Goal: Task Accomplishment & Management: Use online tool/utility

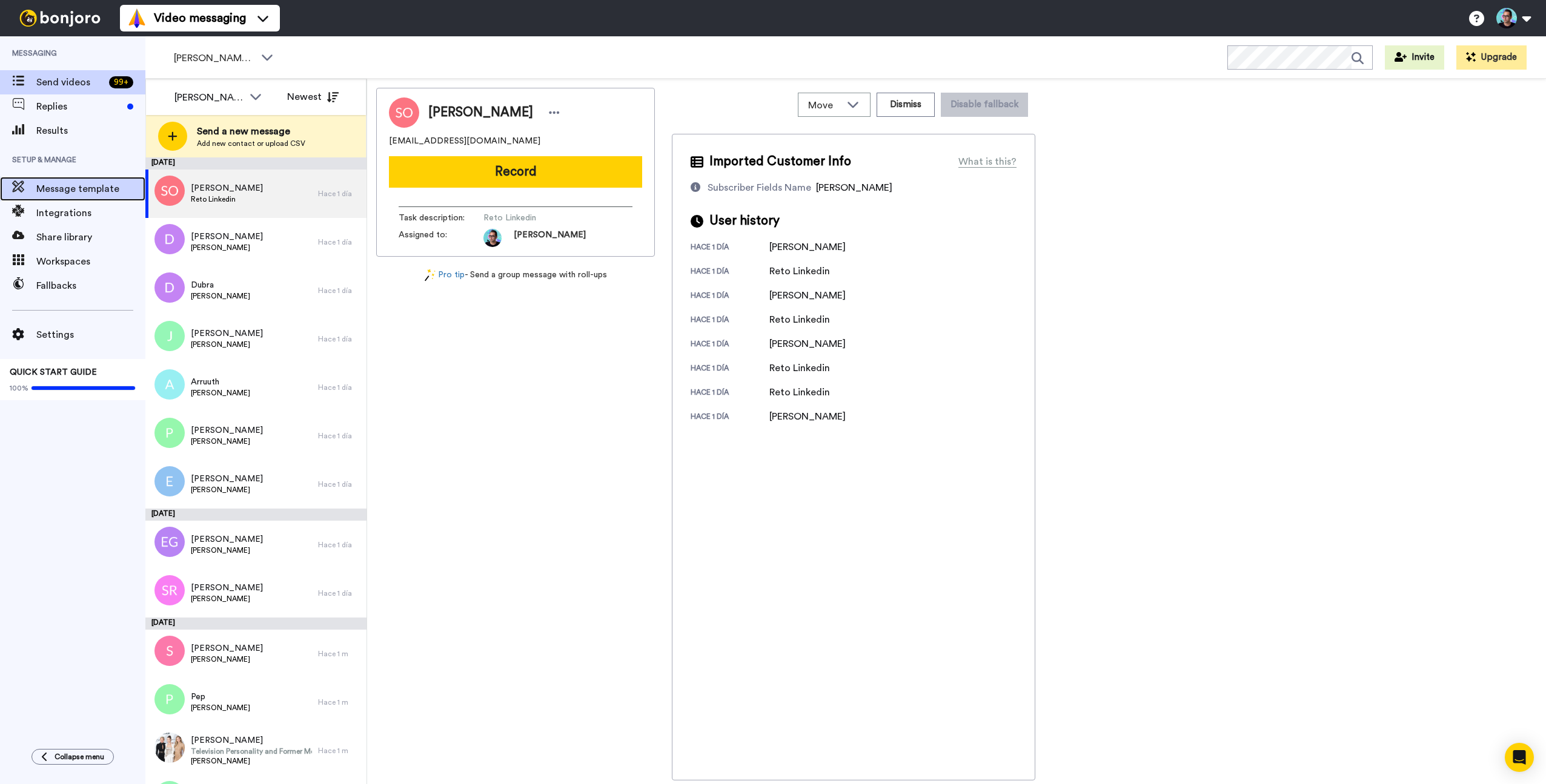
click at [78, 190] on span "Message template" at bounding box center [91, 189] width 109 height 15
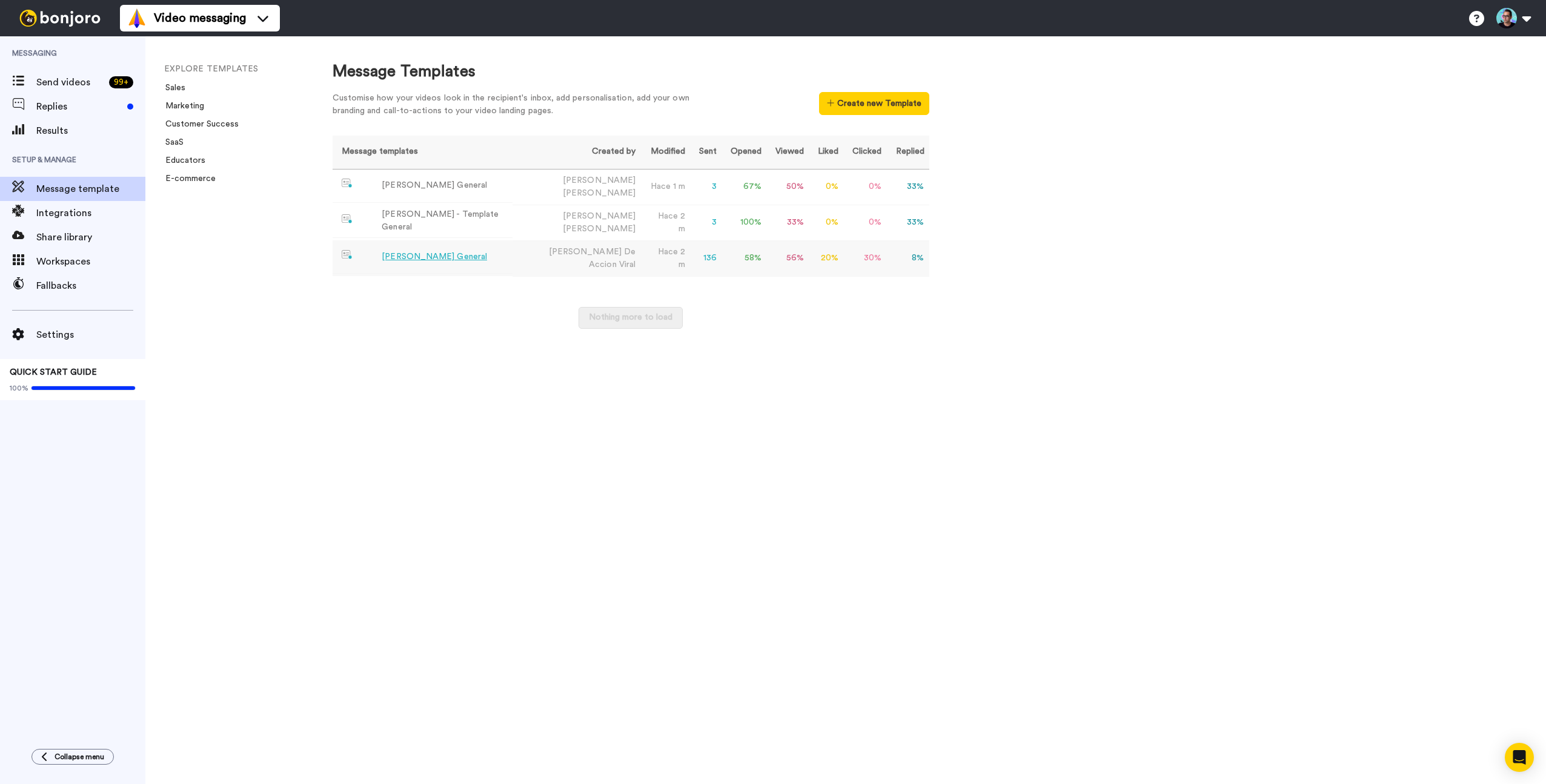
click at [420, 250] on div "Jose - Plantilla General" at bounding box center [434, 257] width 105 height 13
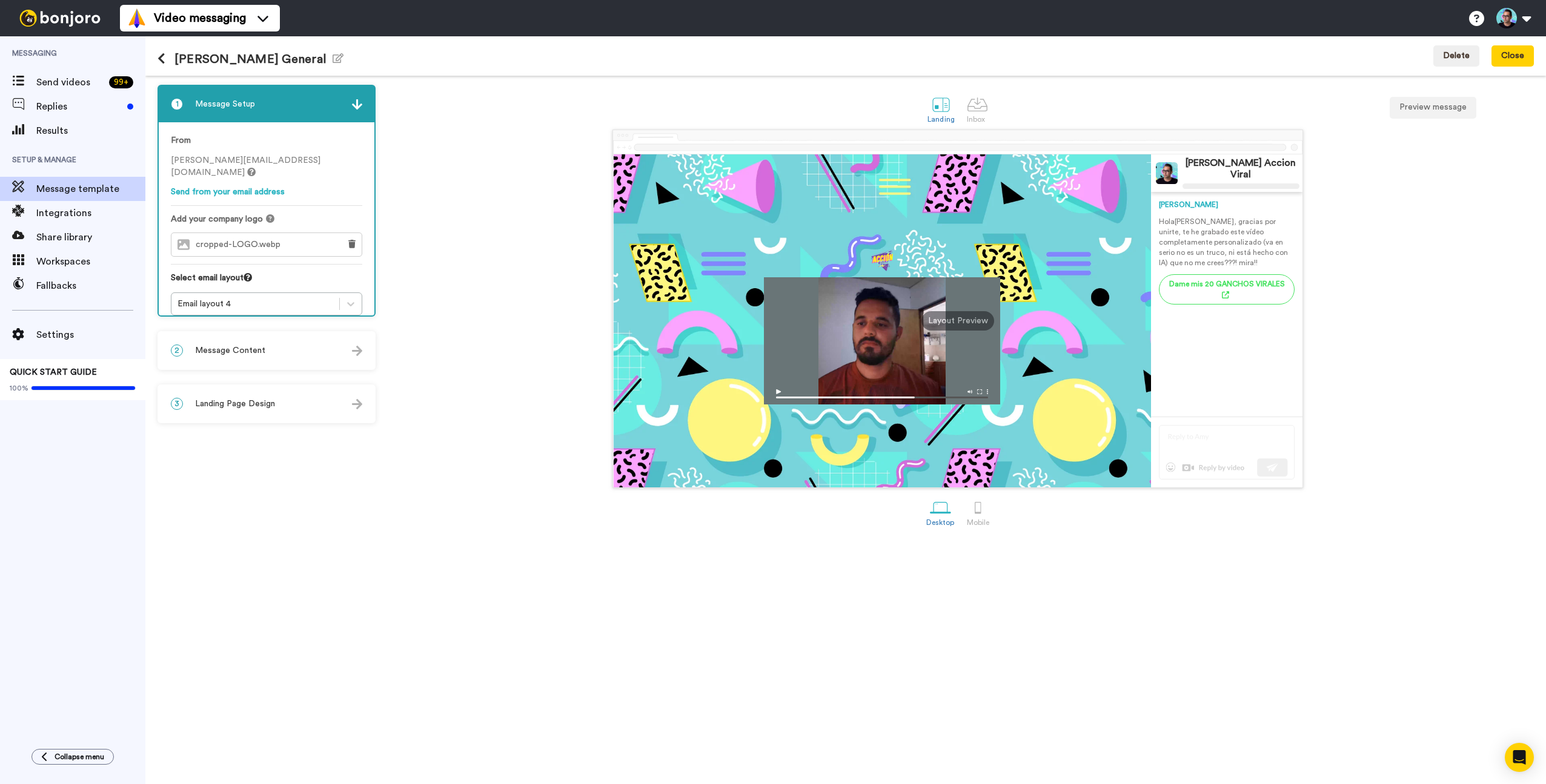
click at [261, 355] on span "Message Content" at bounding box center [229, 350] width 70 height 12
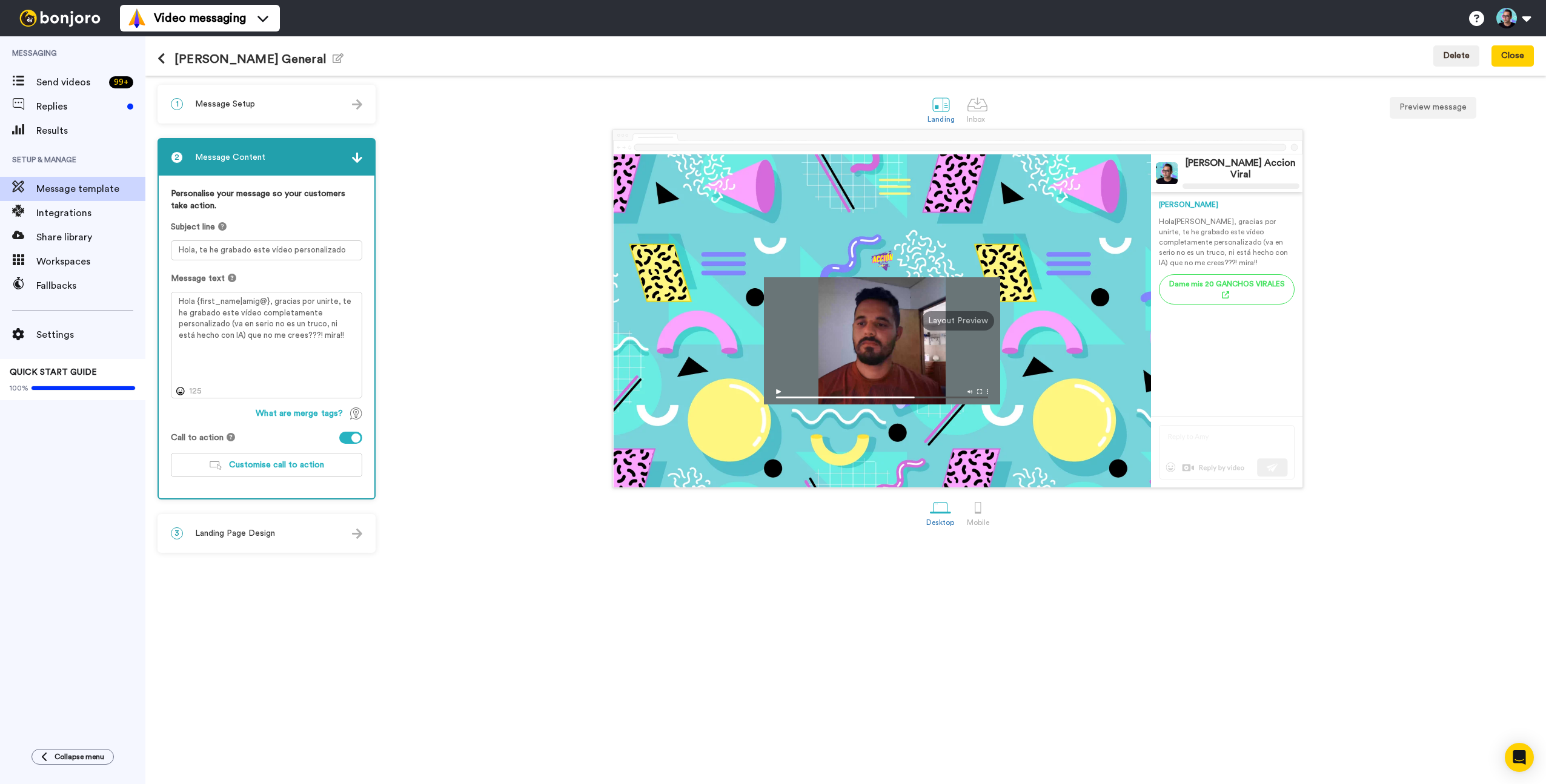
click at [251, 524] on div "3 Landing Page Design" at bounding box center [267, 534] width 216 height 37
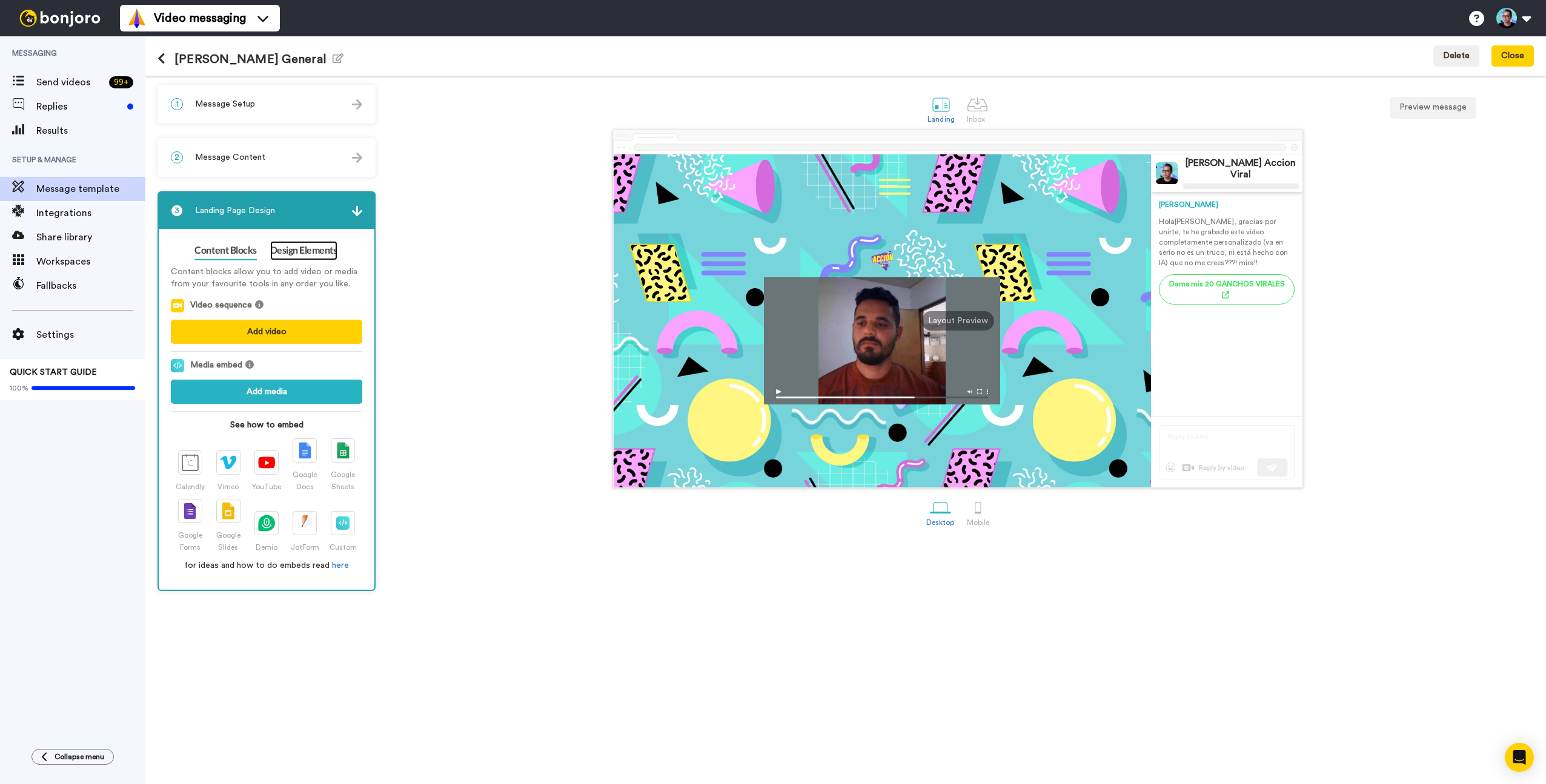
click at [290, 251] on link "Design Elements" at bounding box center [304, 250] width 68 height 19
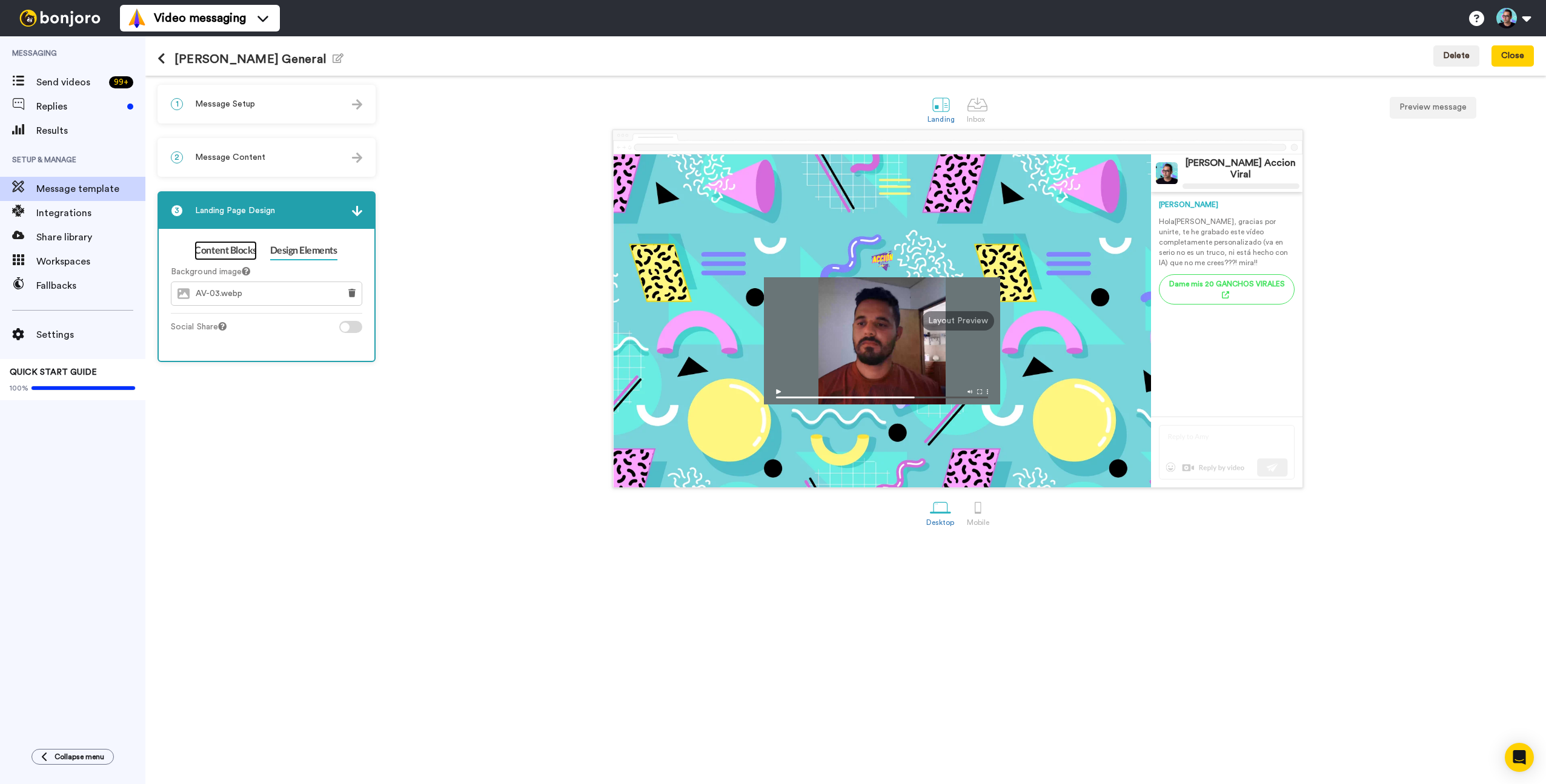
click at [221, 245] on link "Content Blocks" at bounding box center [226, 250] width 62 height 19
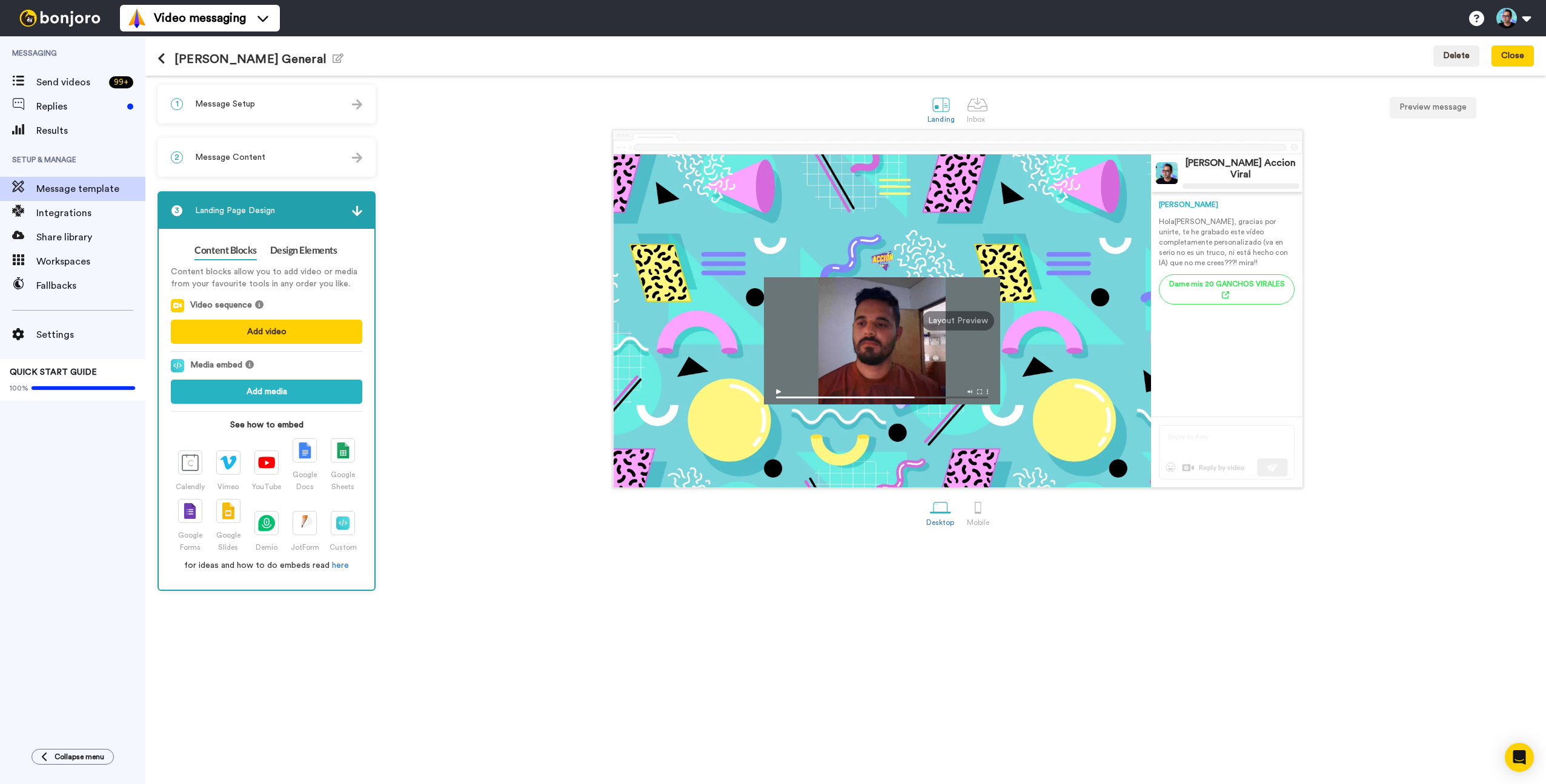
click at [257, 157] on span "Message Content" at bounding box center [229, 157] width 70 height 12
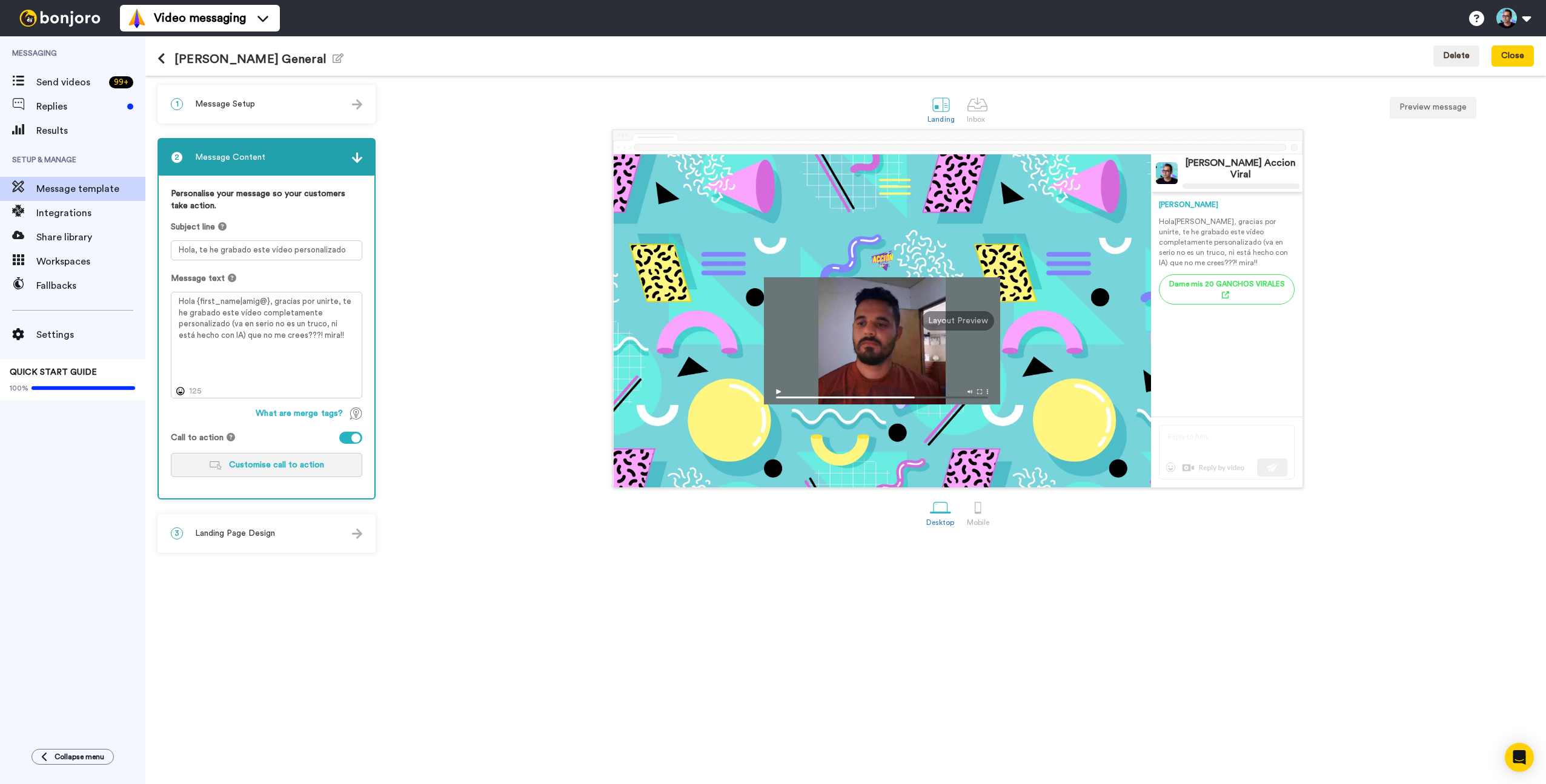
click at [270, 464] on span "Customise call to action" at bounding box center [277, 464] width 95 height 8
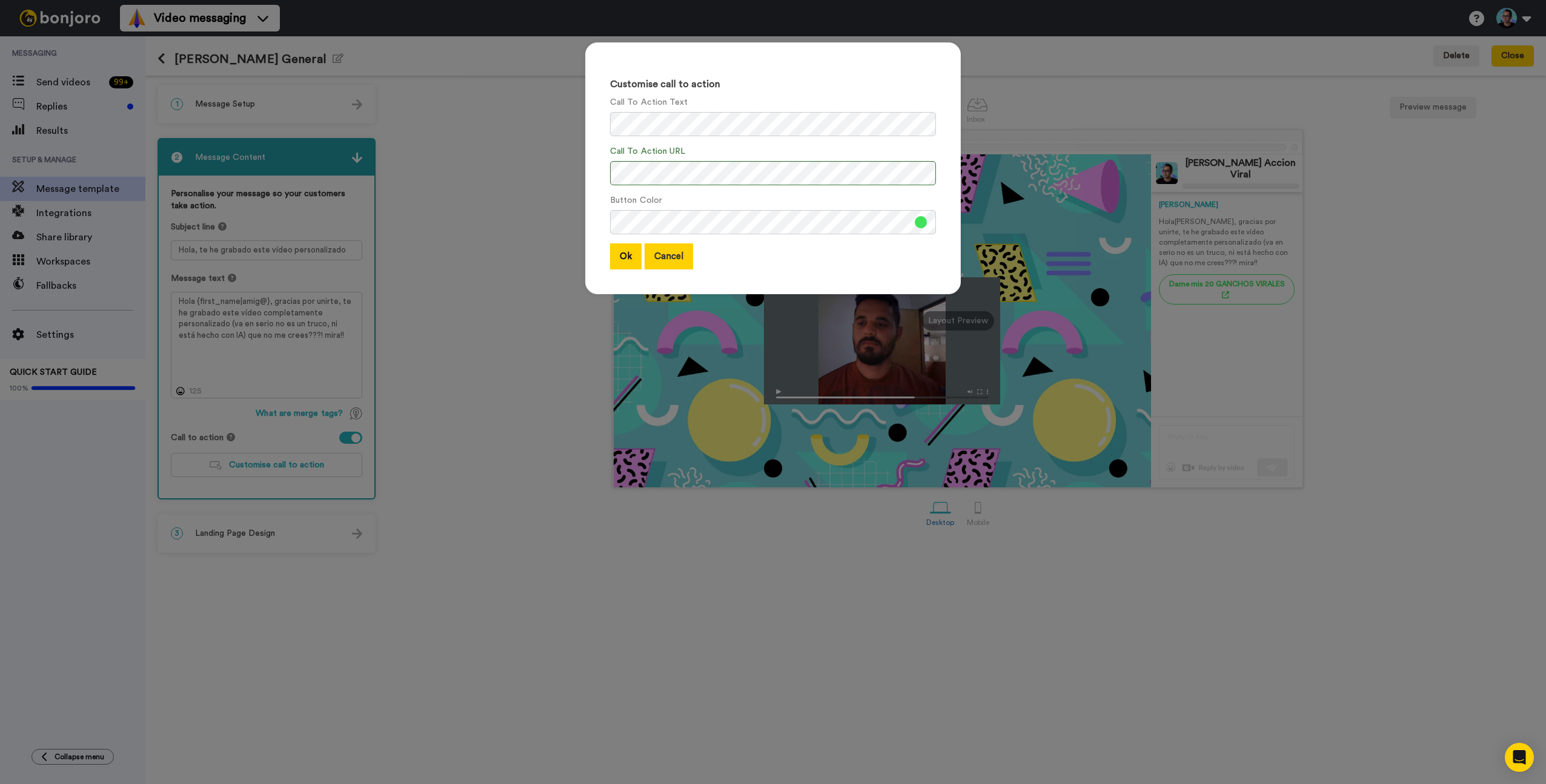
drag, startPoint x: 658, startPoint y: 258, endPoint x: 647, endPoint y: 260, distance: 11.2
click at [658, 258] on button "Cancel" at bounding box center [668, 256] width 48 height 26
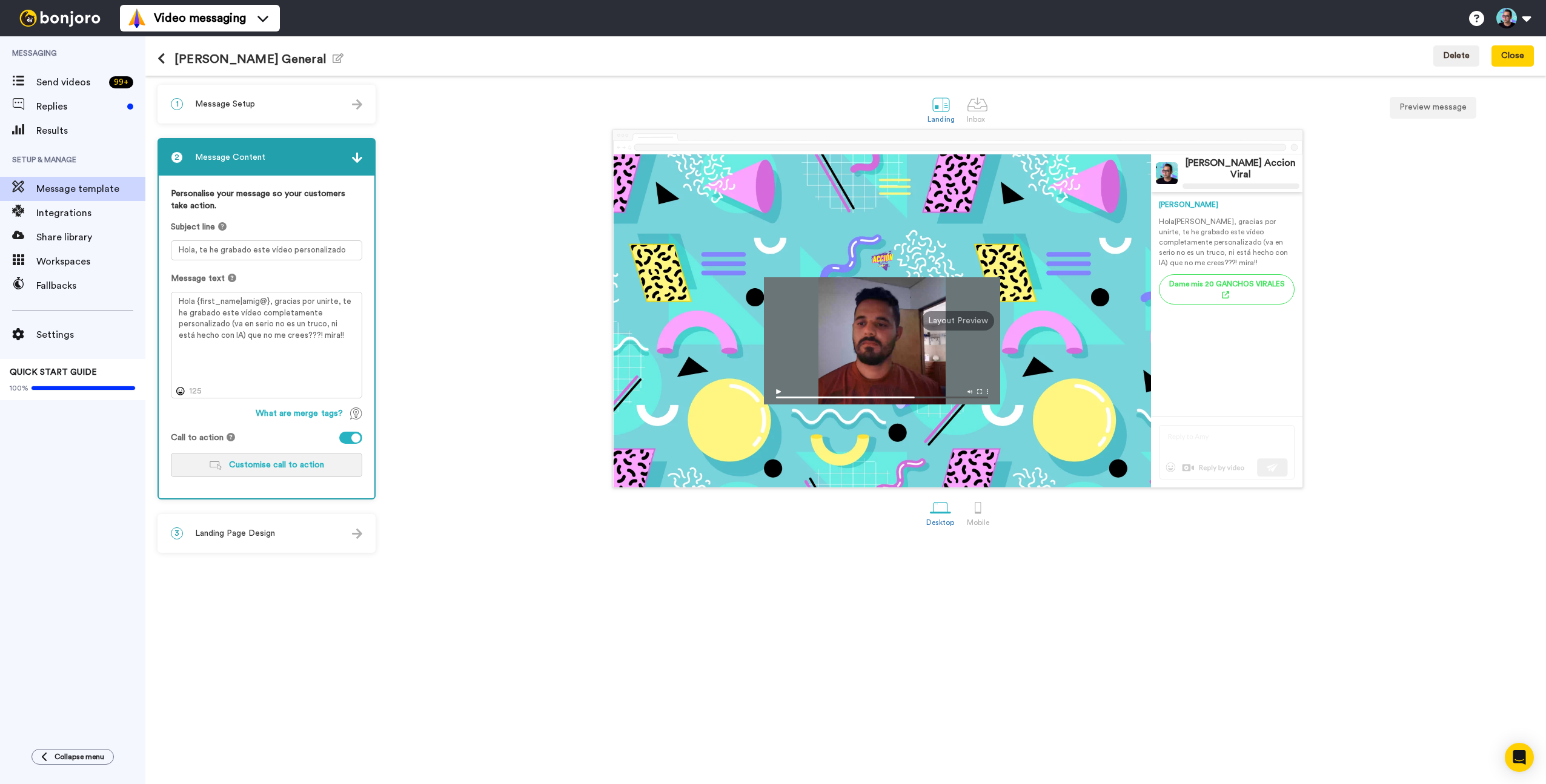
click at [261, 462] on span "Customise call to action" at bounding box center [277, 464] width 95 height 8
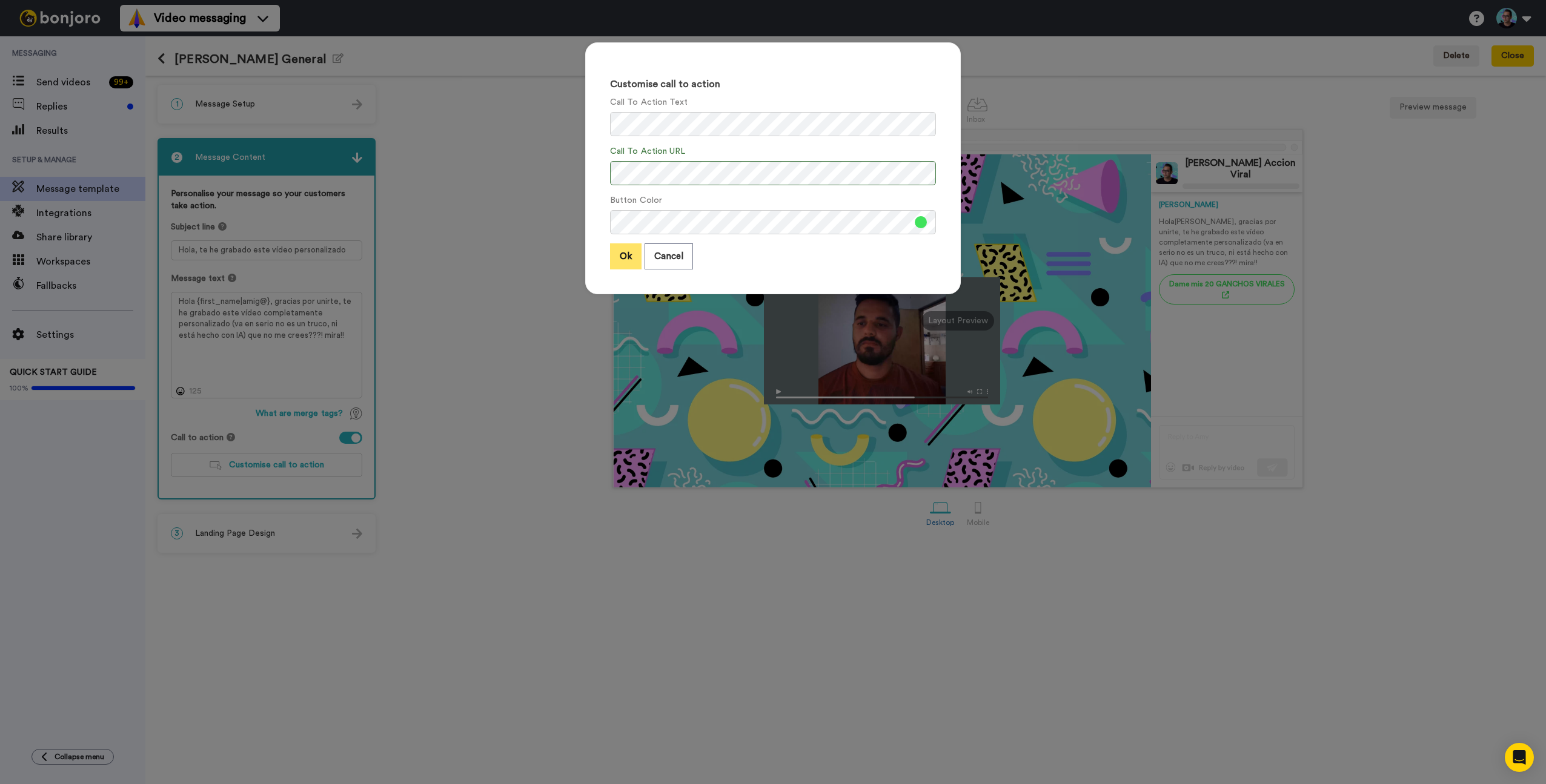
click at [621, 263] on button "Ok" at bounding box center [625, 256] width 31 height 26
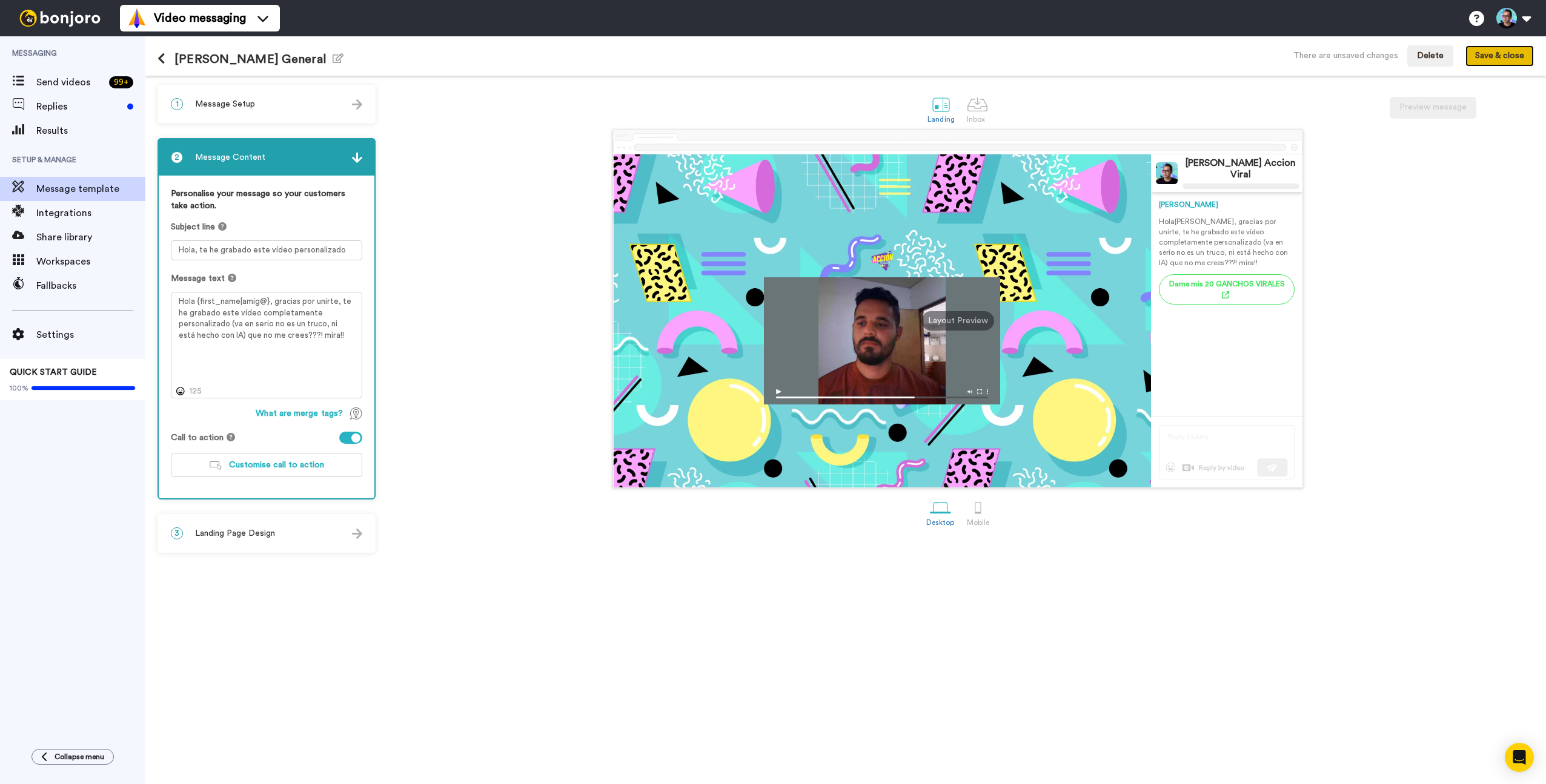
click at [1521, 55] on button "Save & close" at bounding box center [1499, 57] width 69 height 22
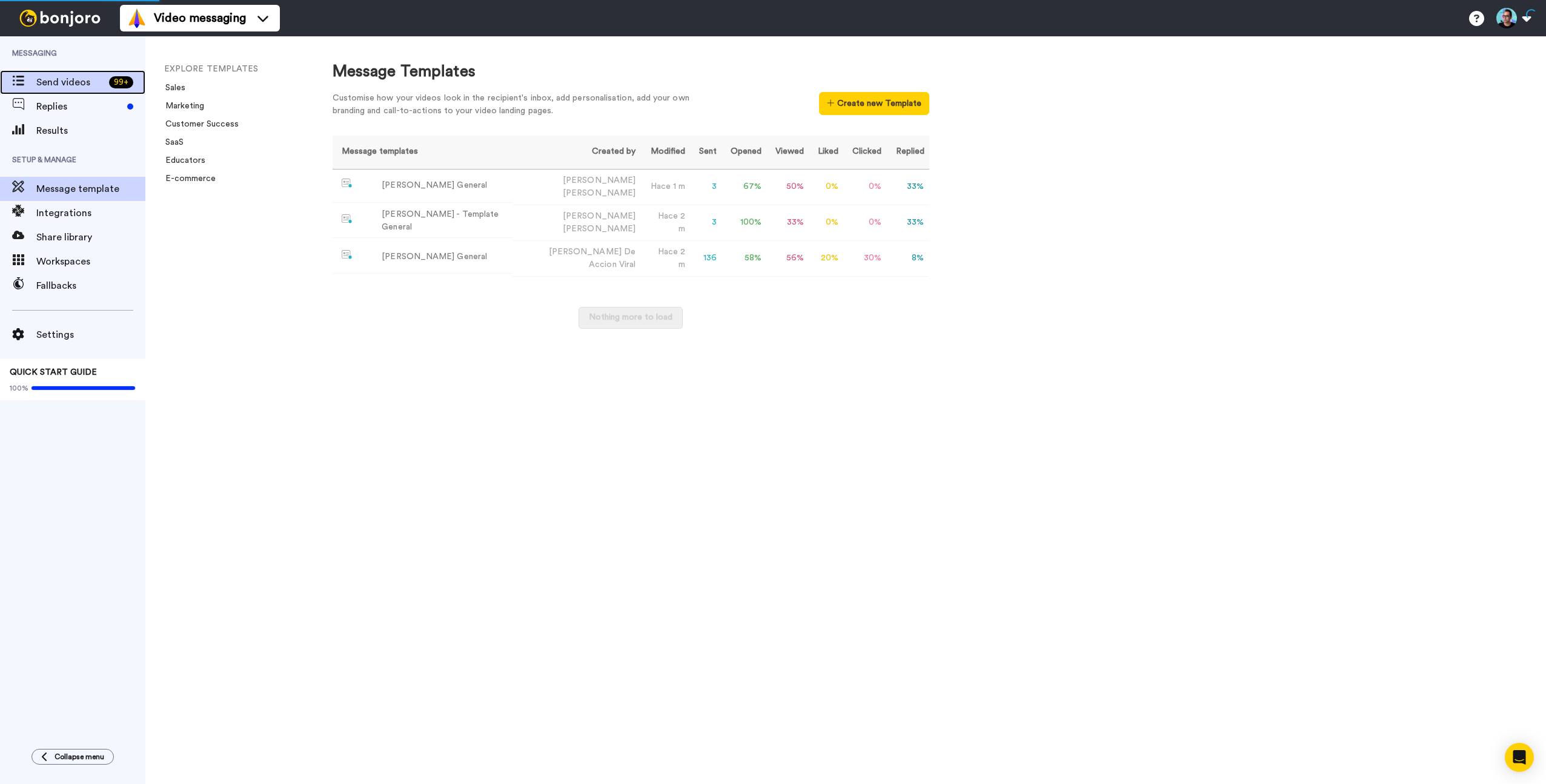
click at [60, 92] on div "Send videos 99 +" at bounding box center [72, 82] width 145 height 25
